Goal: Task Accomplishment & Management: Complete application form

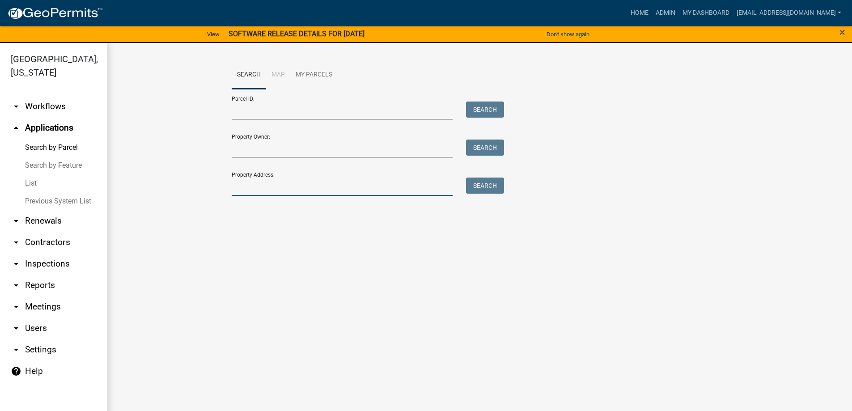
click at [266, 190] on input "Property Address:" at bounding box center [342, 187] width 221 height 18
type input "710 [PERSON_NAME]"
click at [483, 184] on button "Search" at bounding box center [485, 186] width 38 height 16
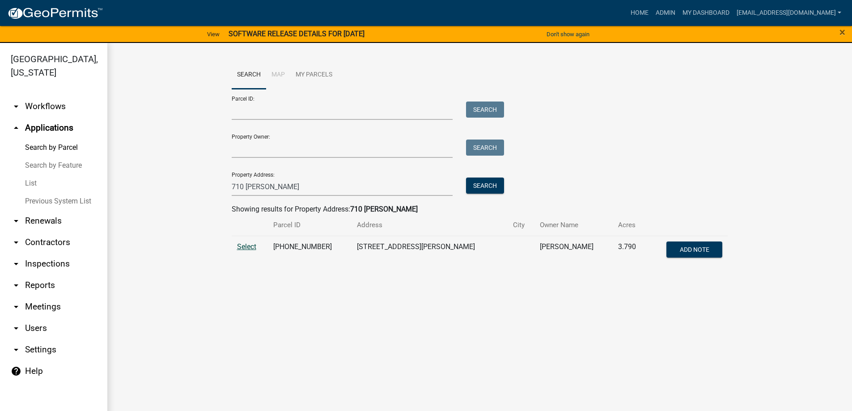
click at [245, 247] on span "Select" at bounding box center [246, 246] width 19 height 8
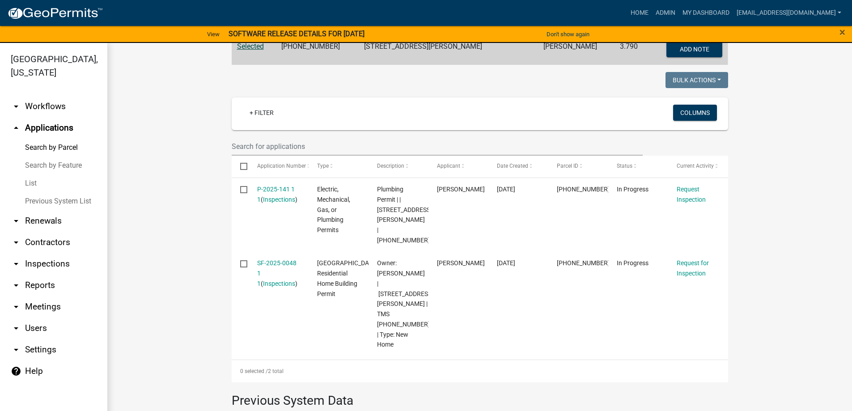
scroll to position [179, 0]
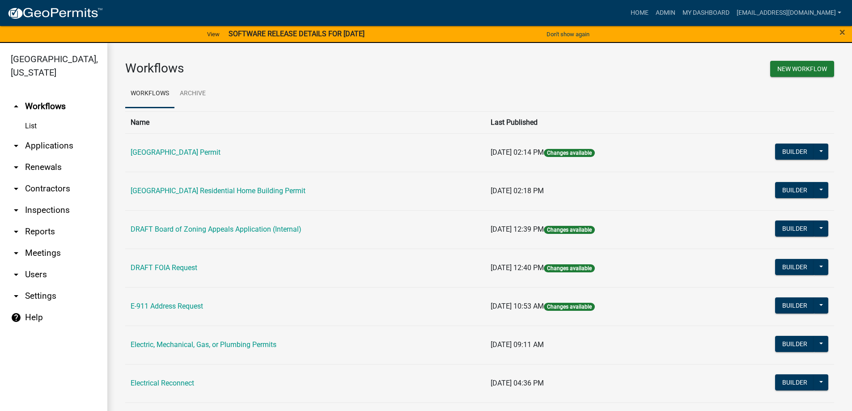
click at [57, 144] on link "arrow_drop_down Applications" at bounding box center [53, 145] width 107 height 21
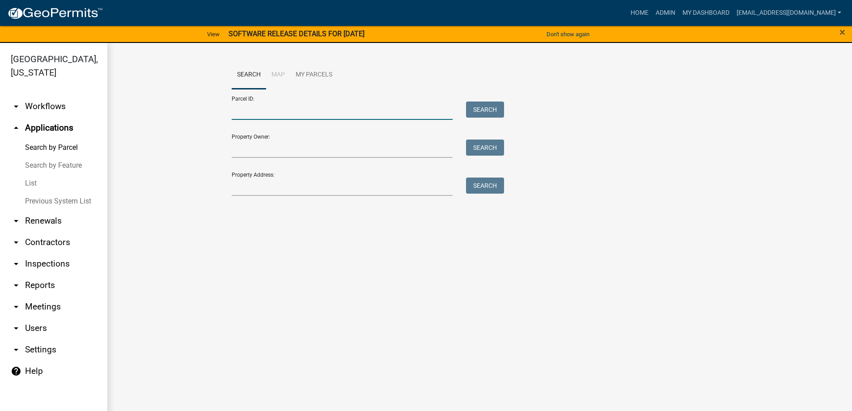
click at [261, 113] on input "Parcel ID:" at bounding box center [342, 110] width 221 height 18
paste input "[PHONE_NUMBER]"
click at [486, 110] on button "Search" at bounding box center [485, 109] width 38 height 16
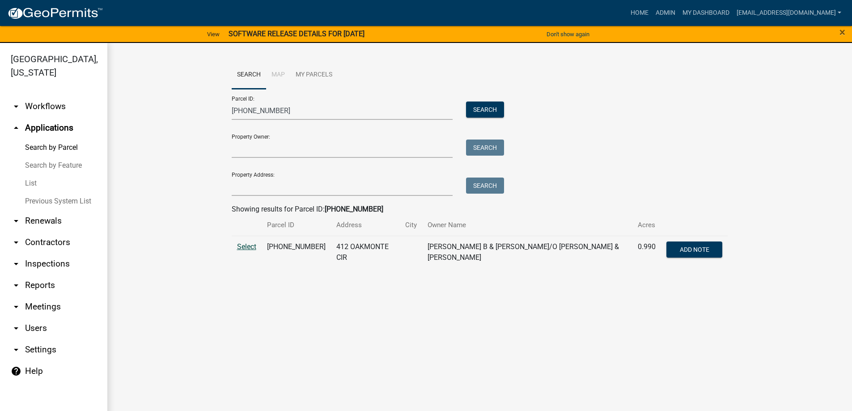
click at [245, 247] on span "Select" at bounding box center [246, 246] width 19 height 8
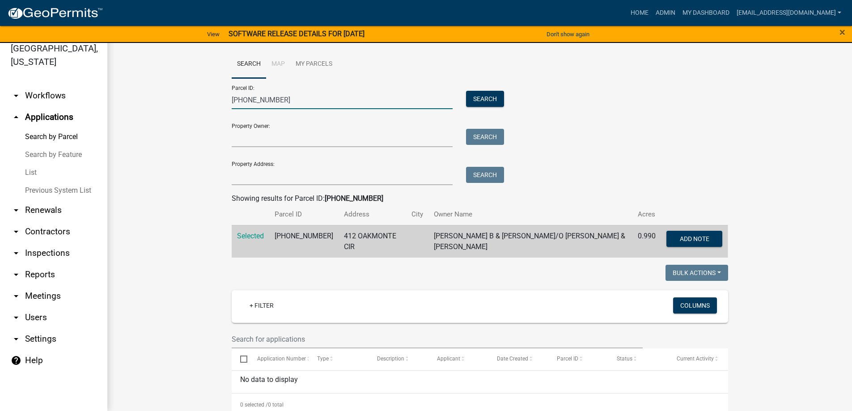
click at [290, 97] on input "[PHONE_NUMBER]" at bounding box center [342, 100] width 221 height 18
type input "0"
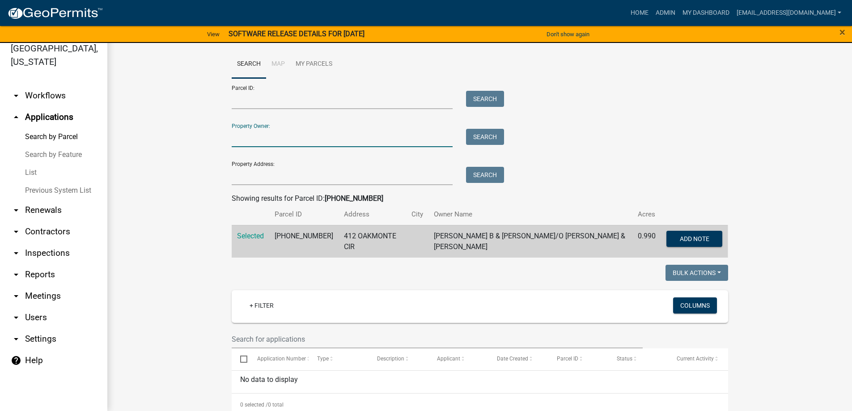
click at [260, 139] on input "Property Owner:" at bounding box center [342, 138] width 221 height 18
click at [479, 133] on button "Search" at bounding box center [485, 137] width 38 height 16
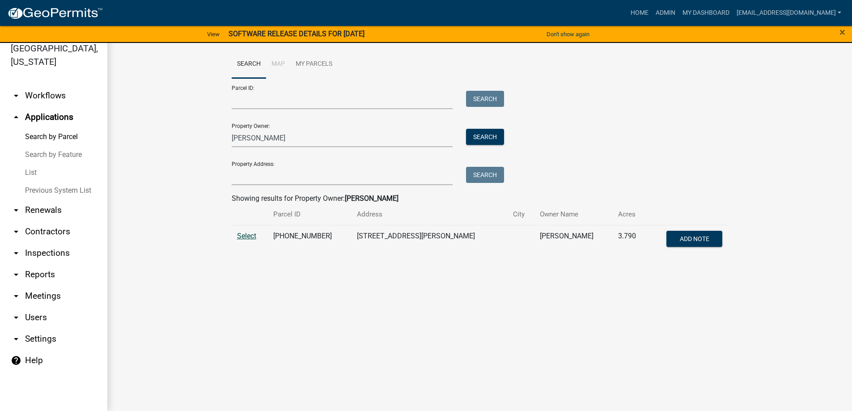
click at [241, 237] on span "Select" at bounding box center [246, 236] width 19 height 8
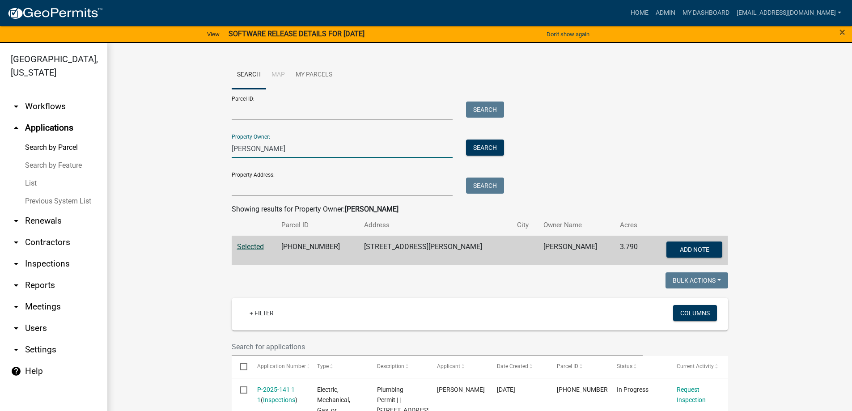
click at [303, 148] on input "[PERSON_NAME]" at bounding box center [342, 148] width 221 height 18
type input "c"
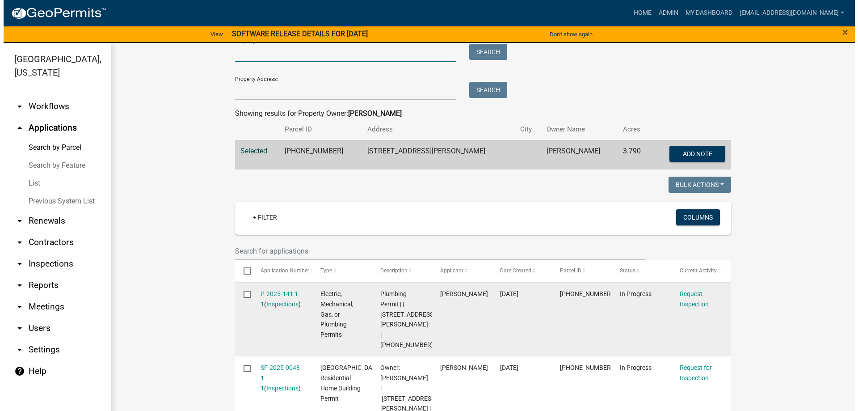
scroll to position [224, 0]
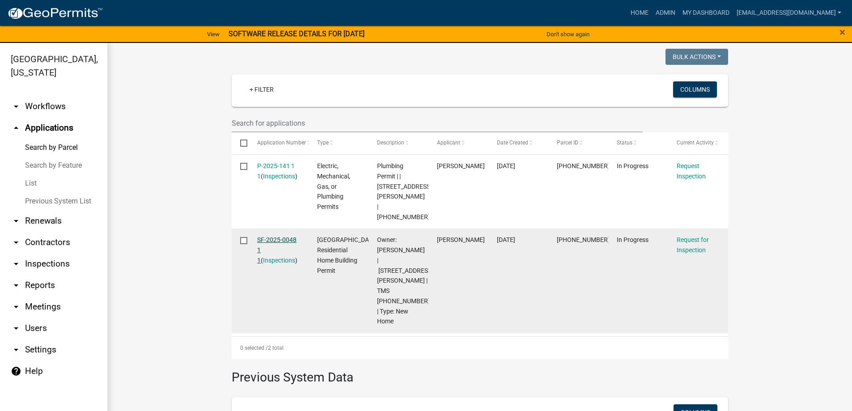
click at [271, 236] on link "SF-2025-0048 1 1" at bounding box center [276, 250] width 39 height 28
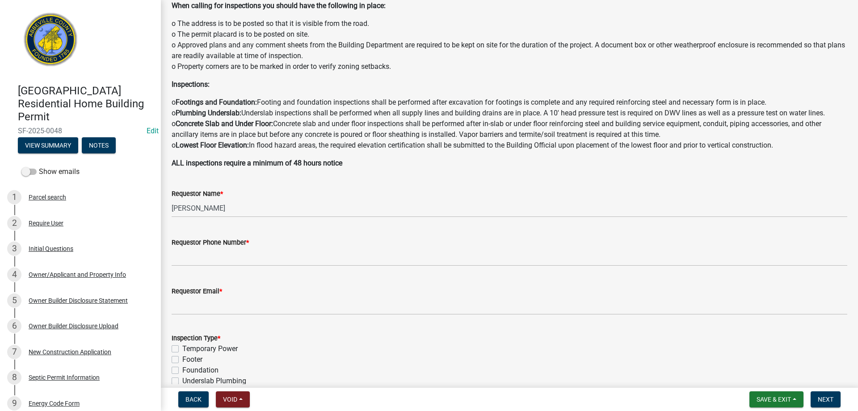
scroll to position [89, 0]
click at [53, 272] on div "Owner/Applicant and Property Info" at bounding box center [77, 274] width 97 height 6
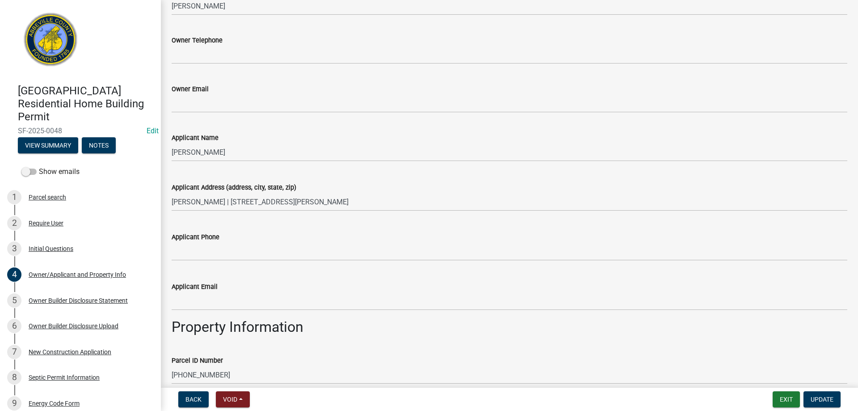
scroll to position [0, 0]
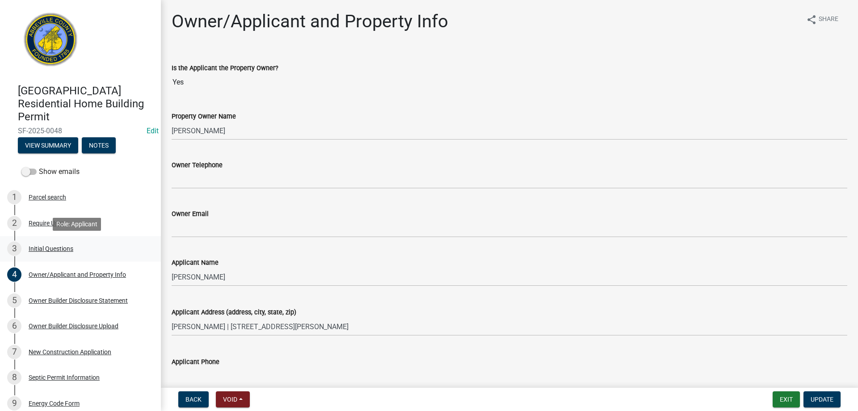
click at [43, 248] on div "Initial Questions" at bounding box center [51, 248] width 45 height 6
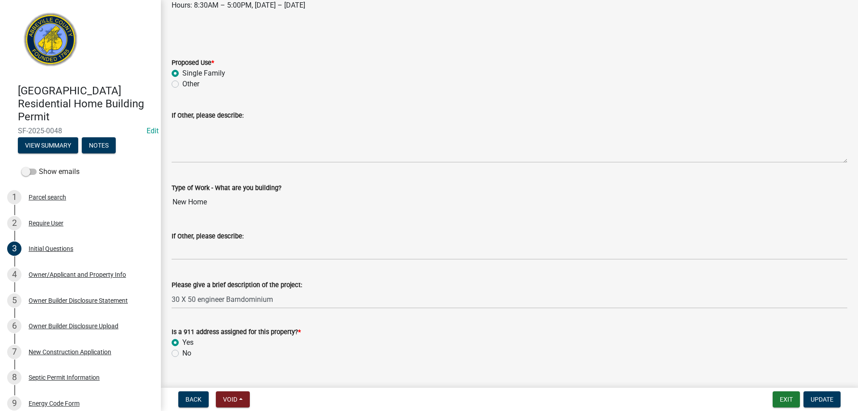
scroll to position [184, 0]
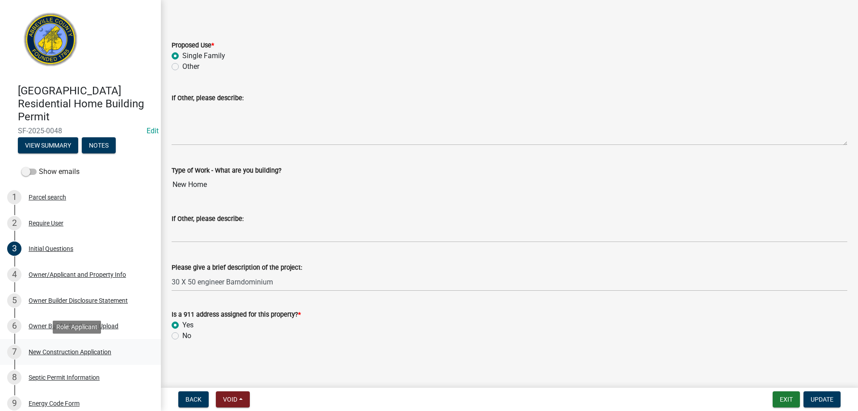
click at [67, 351] on div "New Construction Application" at bounding box center [70, 352] width 83 height 6
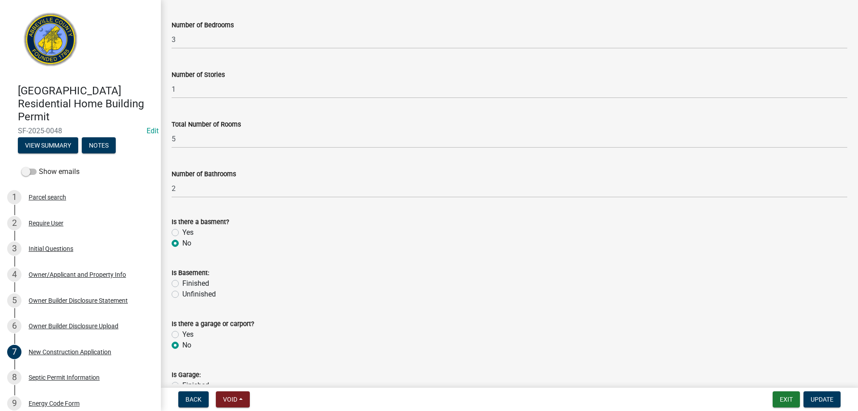
scroll to position [134, 0]
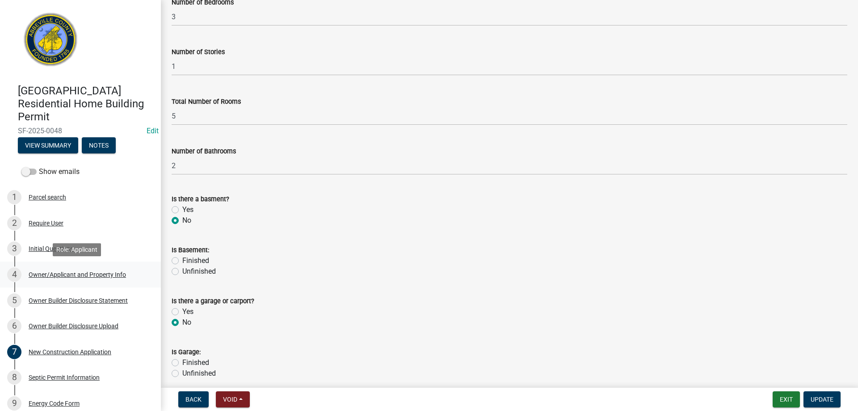
click at [58, 273] on div "Owner/Applicant and Property Info" at bounding box center [77, 274] width 97 height 6
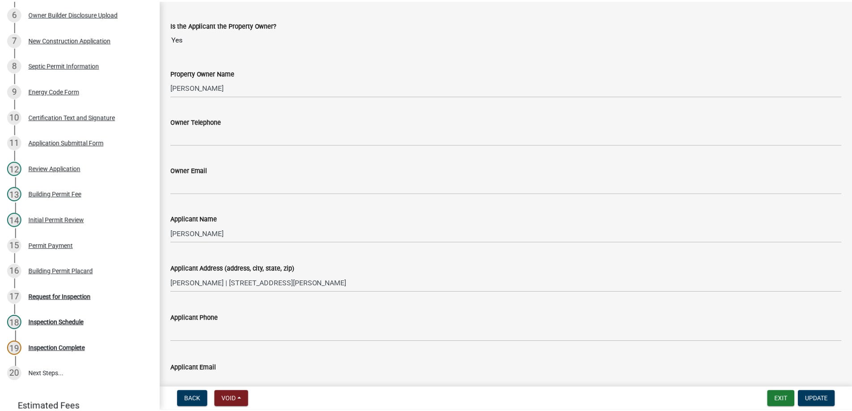
scroll to position [0, 0]
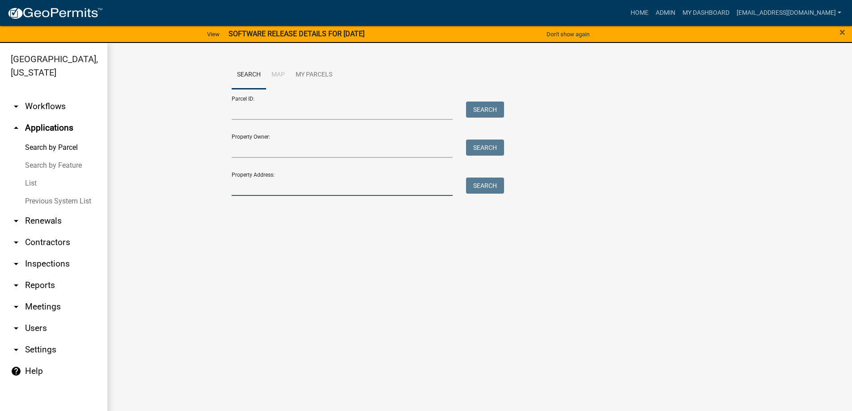
click at [270, 188] on input "Property Address:" at bounding box center [342, 187] width 221 height 18
click at [489, 188] on button "Search" at bounding box center [485, 186] width 38 height 16
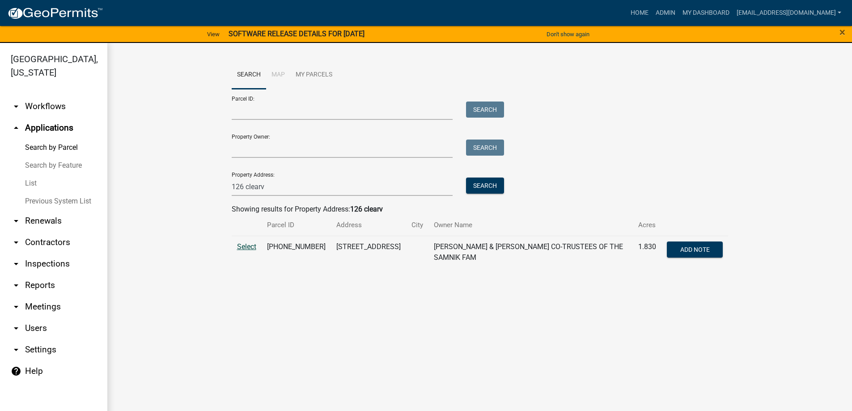
click at [245, 247] on span "Select" at bounding box center [246, 246] width 19 height 8
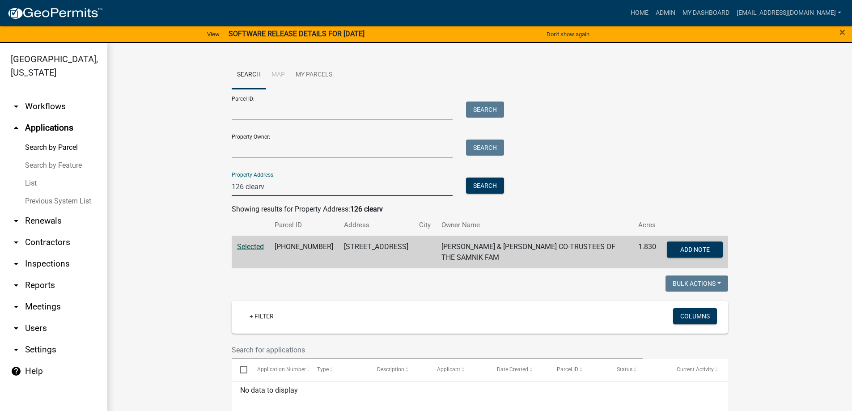
click at [270, 187] on input "126 clearv" at bounding box center [342, 187] width 221 height 18
type input "1"
click at [486, 186] on button "Search" at bounding box center [485, 186] width 38 height 16
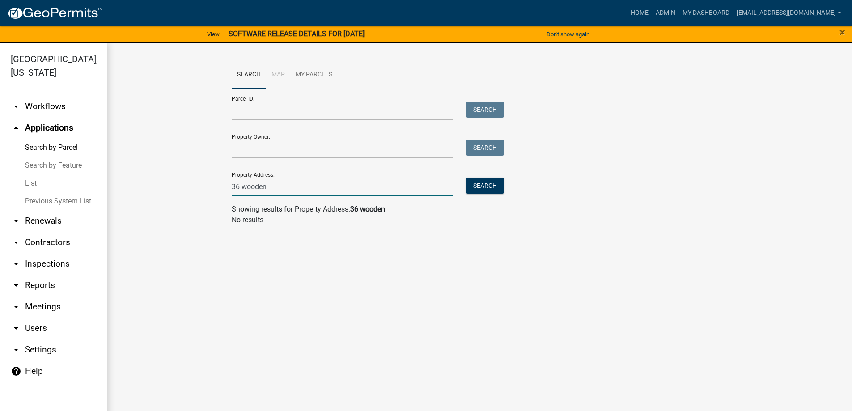
click at [283, 193] on input "36 wooden" at bounding box center [342, 187] width 221 height 18
type input "3"
click at [251, 112] on input "Parcel ID:" at bounding box center [342, 110] width 221 height 18
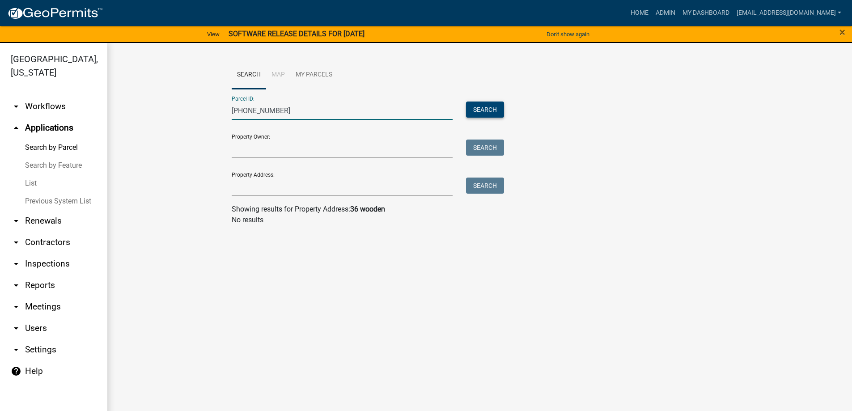
type input "[PHONE_NUMBER]"
click at [478, 105] on button "Search" at bounding box center [485, 109] width 38 height 16
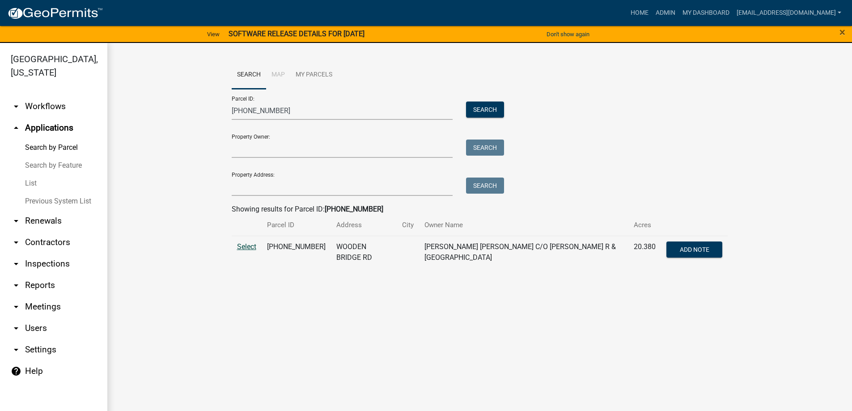
click at [246, 245] on span "Select" at bounding box center [246, 246] width 19 height 8
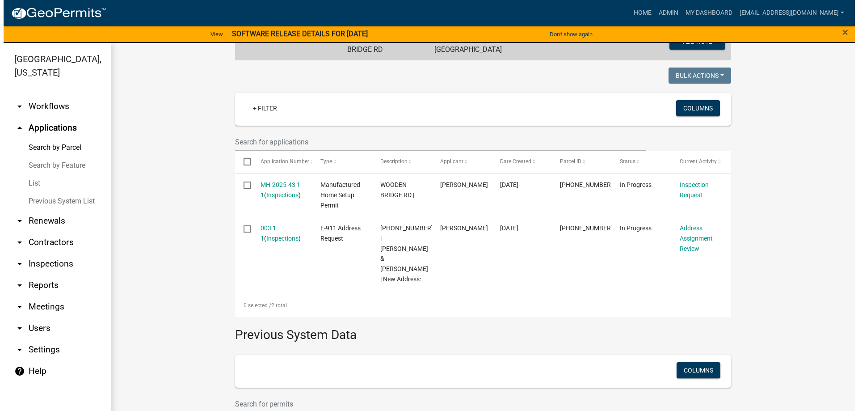
scroll to position [224, 0]
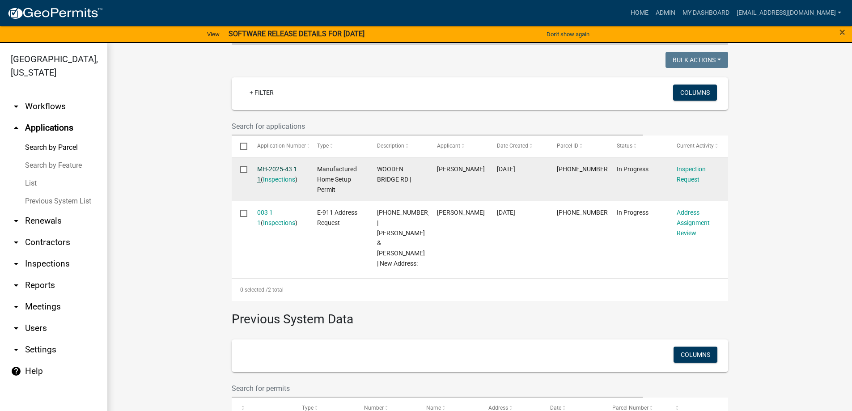
click at [274, 168] on link "MH-2025-43 1 1" at bounding box center [277, 173] width 40 height 17
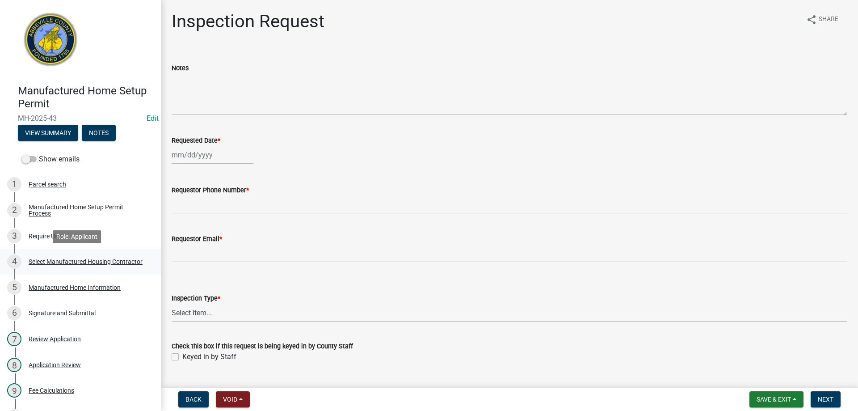
click at [46, 262] on div "Select Manufactured Housing Contractor" at bounding box center [86, 261] width 114 height 6
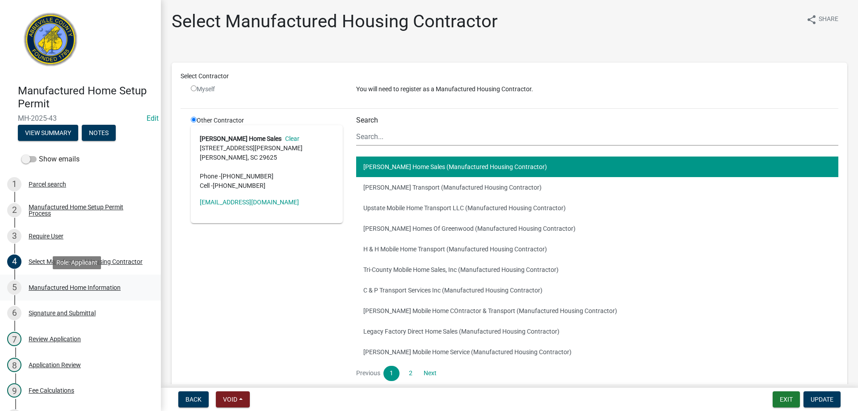
click at [55, 288] on div "Manufactured Home Information" at bounding box center [75, 287] width 92 height 6
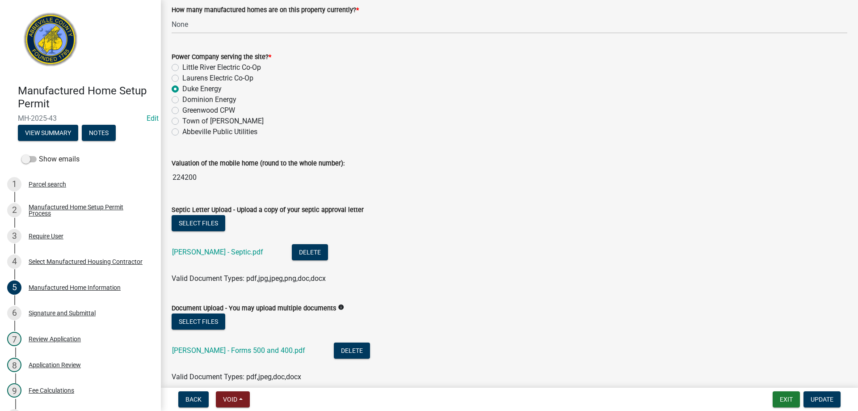
scroll to position [165, 0]
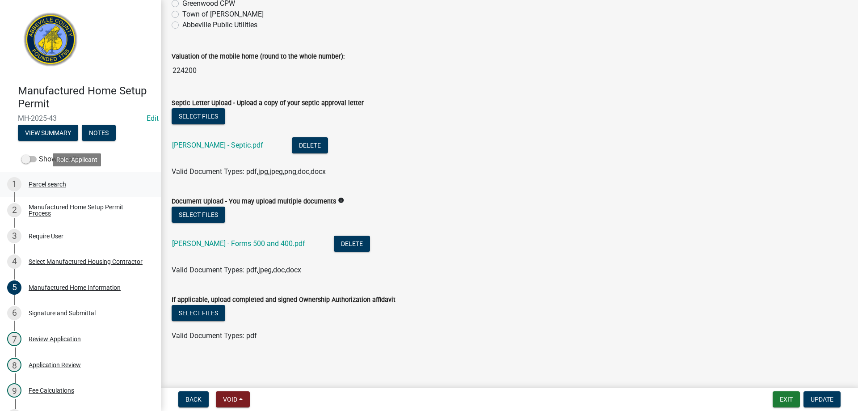
click at [39, 184] on div "Parcel search" at bounding box center [48, 184] width 38 height 6
